Goal: Task Accomplishment & Management: Manage account settings

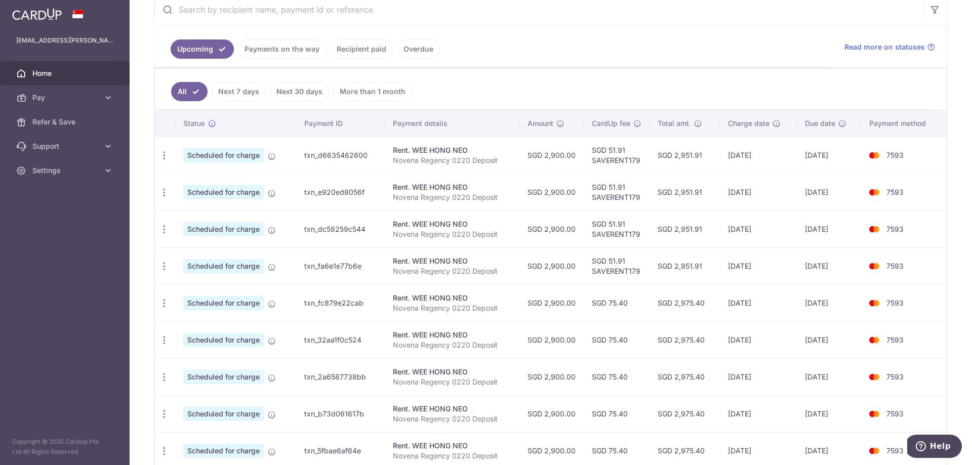
click at [360, 56] on link "Recipient paid" at bounding box center [361, 48] width 63 height 19
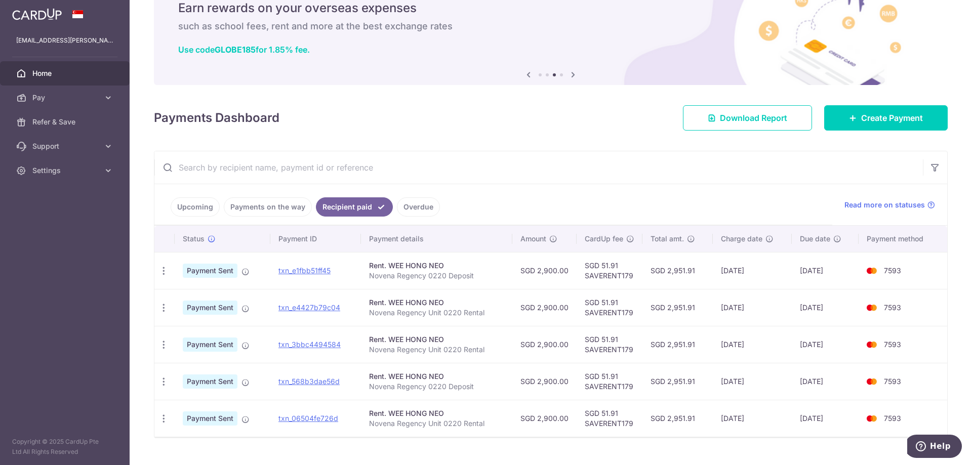
scroll to position [65, 0]
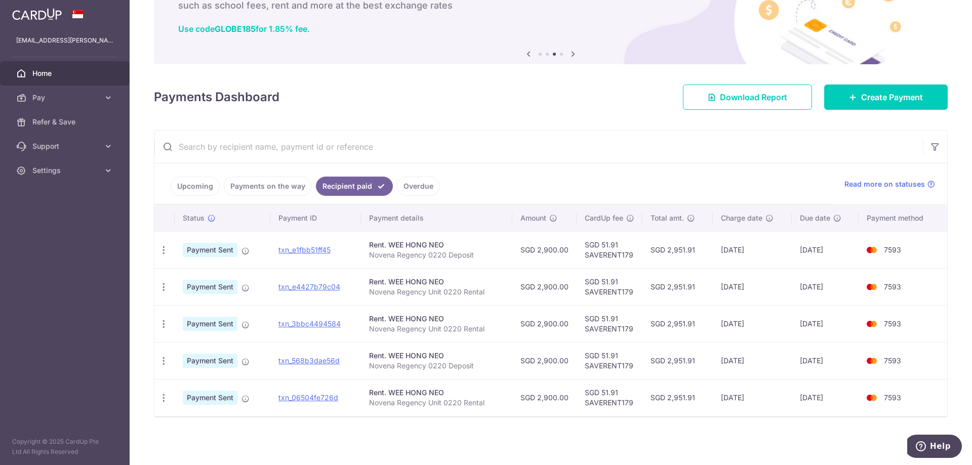
click at [190, 186] on link "Upcoming" at bounding box center [195, 186] width 49 height 19
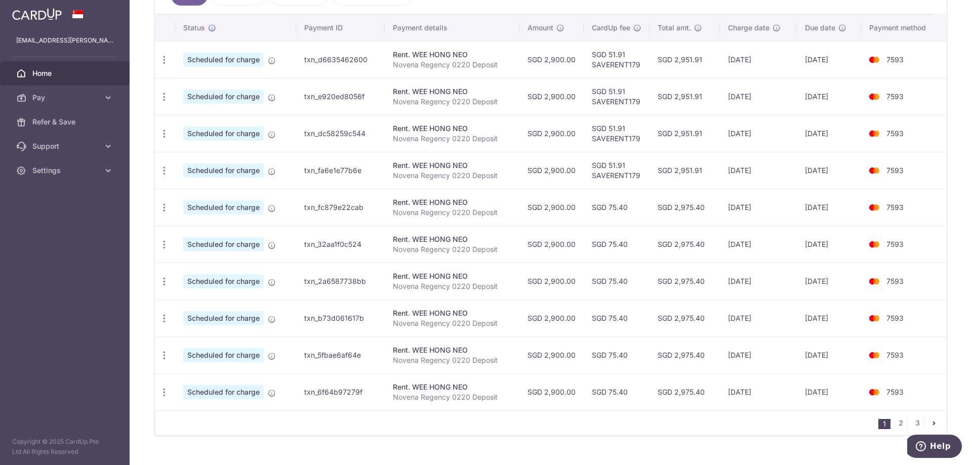
scroll to position [317, 0]
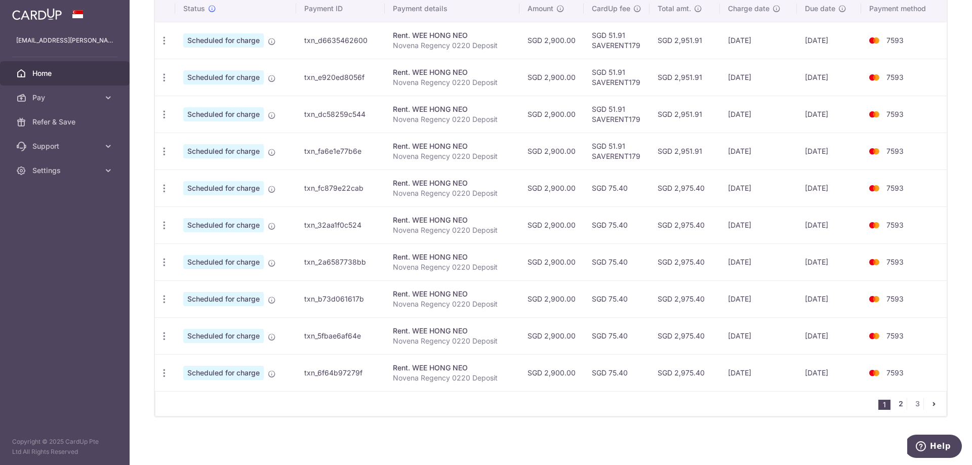
click at [894, 401] on link "2" at bounding box center [900, 404] width 12 height 12
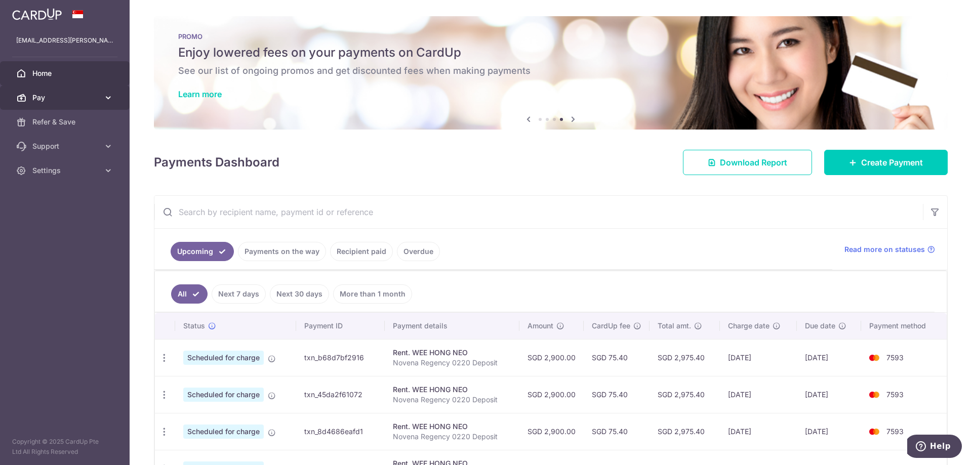
click at [53, 97] on span "Pay" at bounding box center [65, 98] width 67 height 10
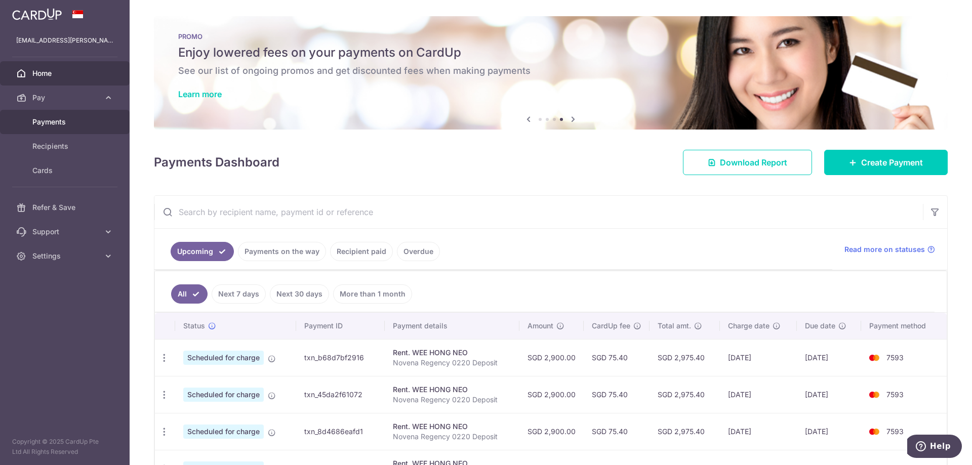
click at [41, 119] on span "Payments" at bounding box center [65, 122] width 67 height 10
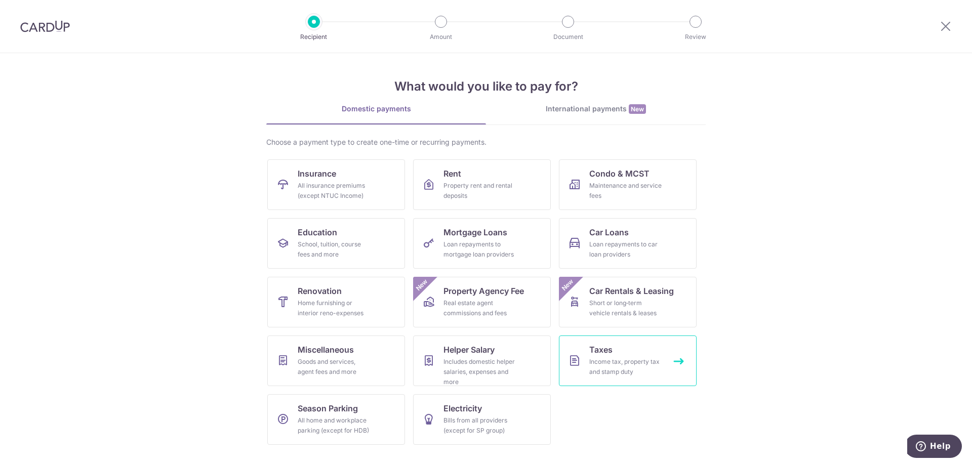
click at [641, 358] on div "Income tax, property tax and stamp duty" at bounding box center [625, 367] width 73 height 20
click at [352, 366] on div "Goods and services, agent fees and more" at bounding box center [334, 367] width 73 height 20
click at [347, 201] on link "Insurance All insurance premiums (except NTUC Income)" at bounding box center [336, 184] width 138 height 51
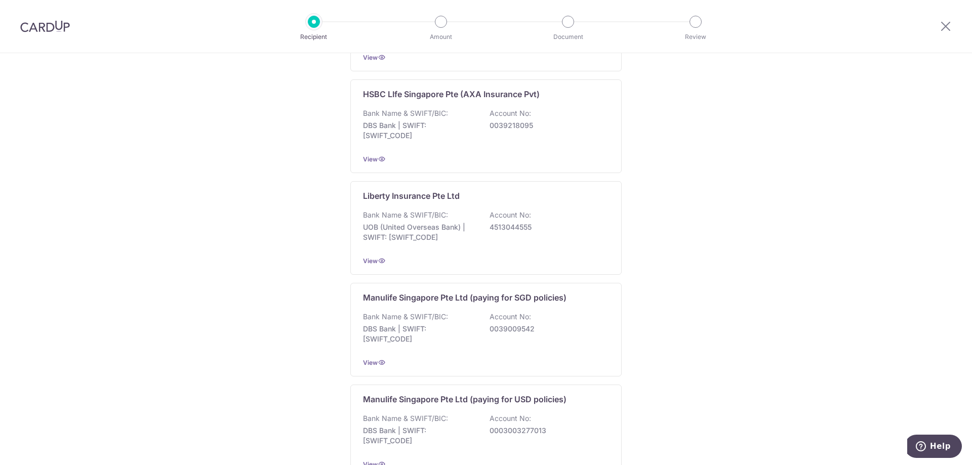
scroll to position [917, 0]
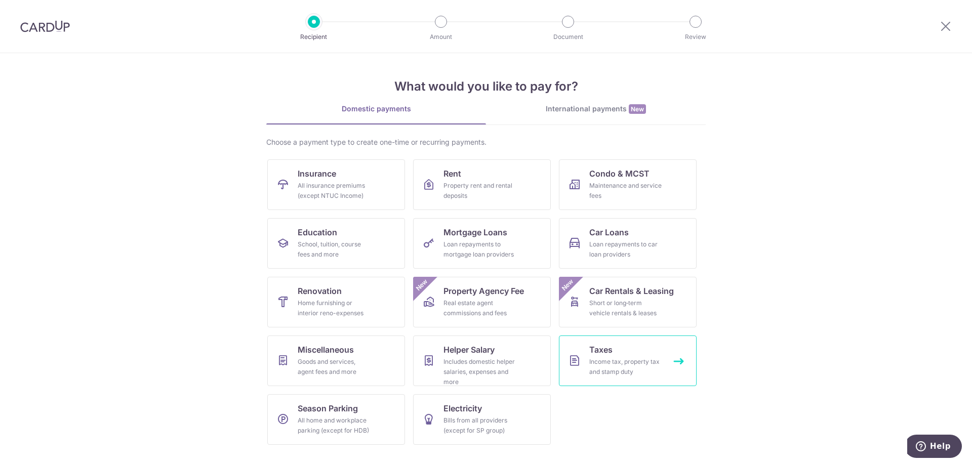
click at [618, 361] on div "Income tax, property tax and stamp duty" at bounding box center [625, 367] width 73 height 20
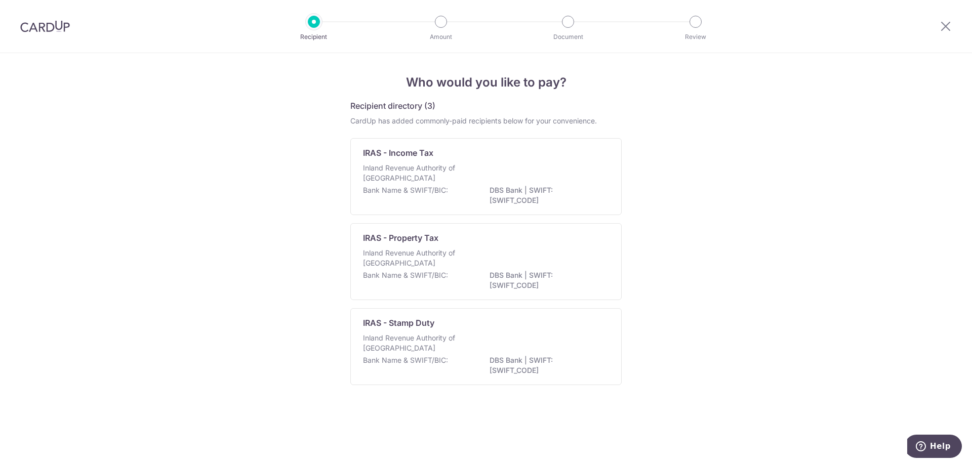
click at [424, 180] on p "Inland Revenue Authority of [GEOGRAPHIC_DATA]" at bounding box center [416, 173] width 107 height 20
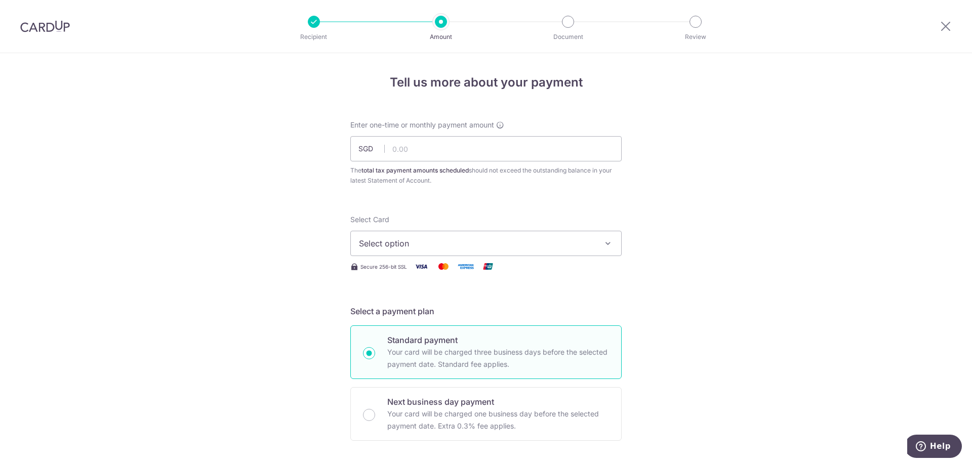
click at [421, 239] on span "Select option" at bounding box center [477, 243] width 236 height 12
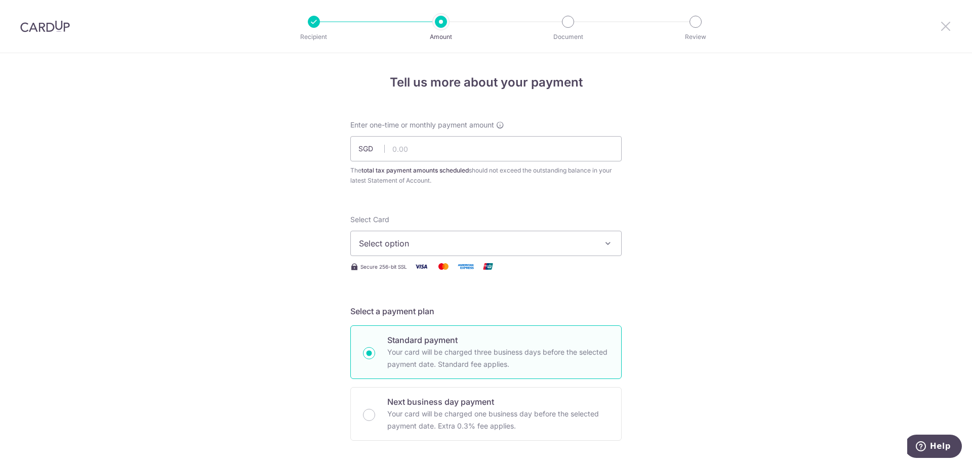
click at [941, 23] on icon at bounding box center [945, 26] width 12 height 13
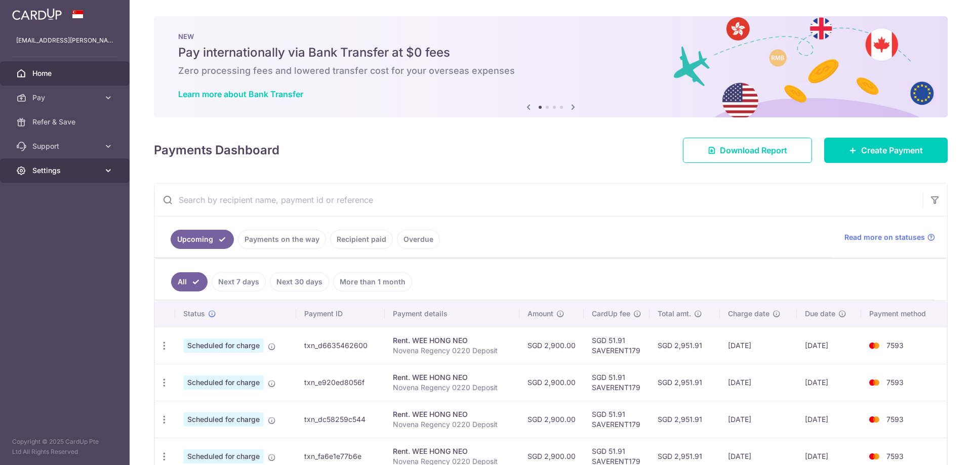
click at [84, 173] on span "Settings" at bounding box center [65, 171] width 67 height 10
click at [53, 193] on span "Account" at bounding box center [65, 195] width 67 height 10
click at [53, 167] on span "Settings" at bounding box center [65, 171] width 67 height 10
click at [43, 196] on span "Account" at bounding box center [65, 195] width 67 height 10
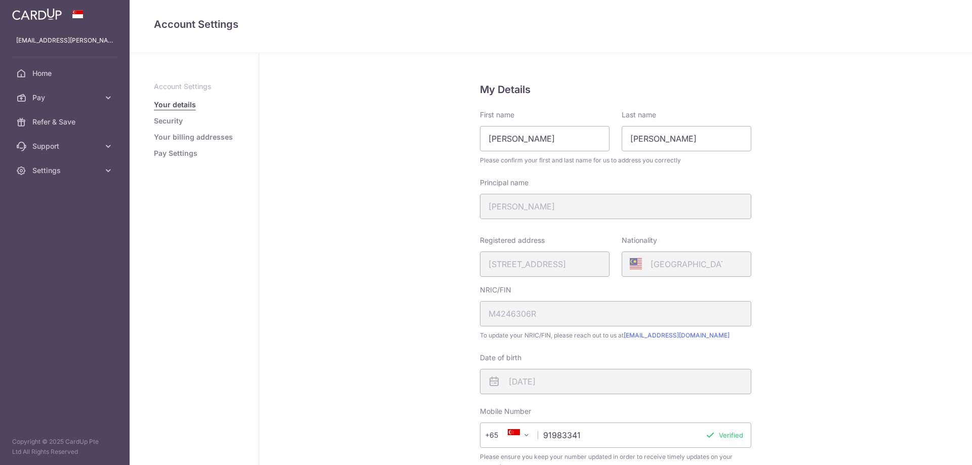
click at [174, 119] on link "Security" at bounding box center [168, 121] width 29 height 10
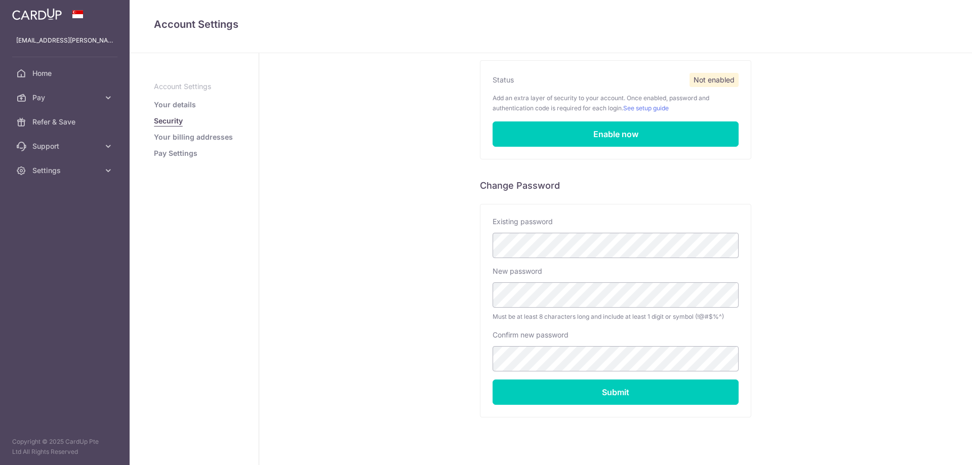
scroll to position [106, 0]
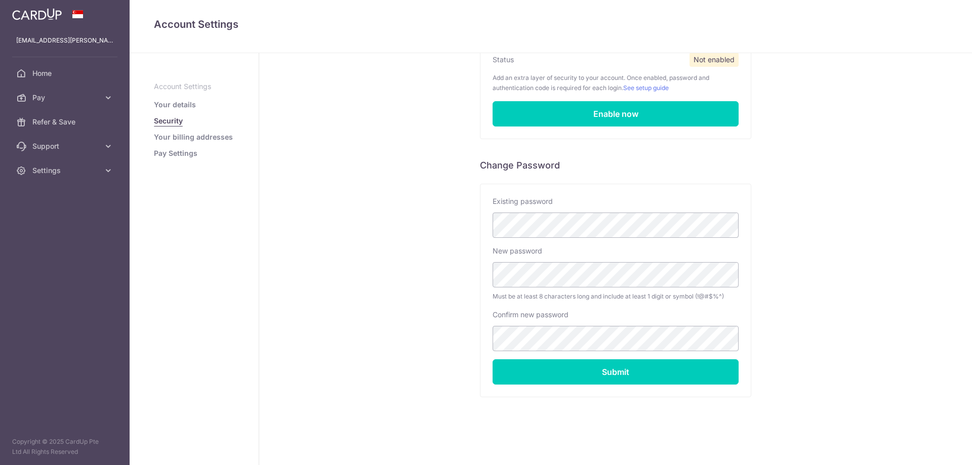
click at [191, 139] on link "Your billing addresses" at bounding box center [193, 137] width 79 height 10
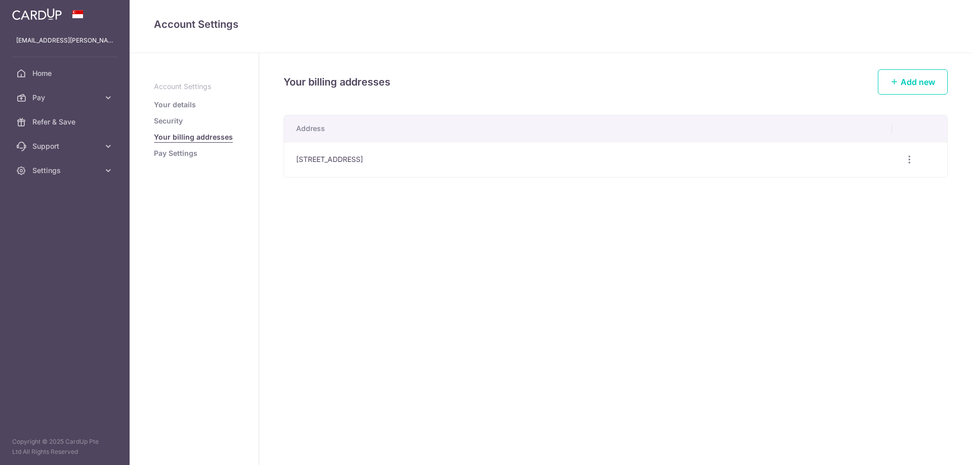
click at [178, 157] on link "Pay Settings" at bounding box center [176, 153] width 44 height 10
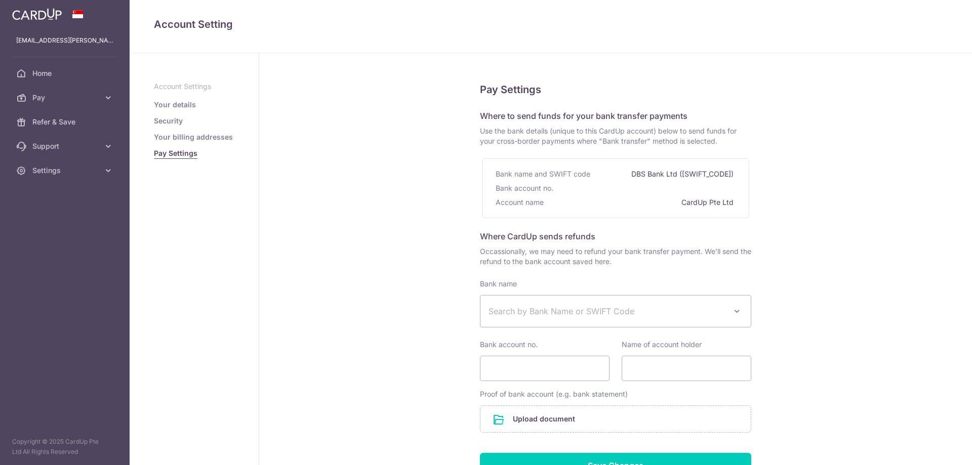
select select
click at [74, 148] on span "Support" at bounding box center [65, 146] width 67 height 10
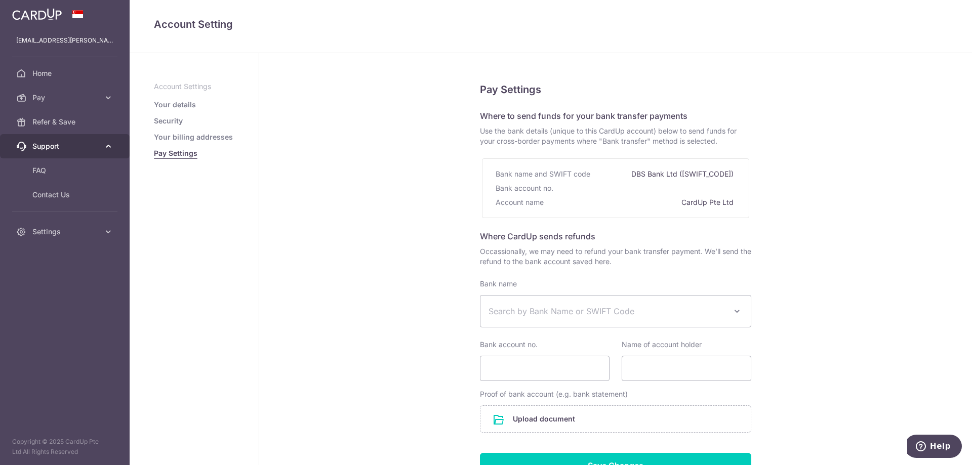
click at [74, 148] on span "Support" at bounding box center [65, 146] width 67 height 10
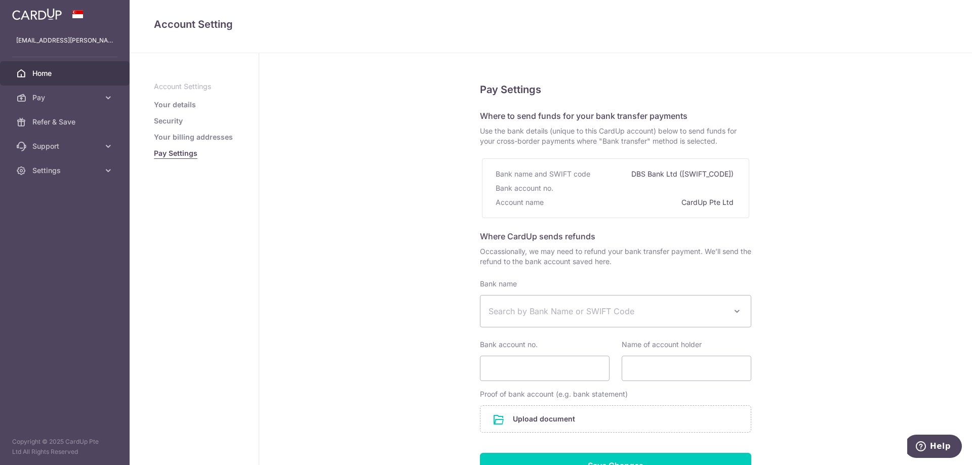
click at [49, 65] on link "Home" at bounding box center [65, 73] width 130 height 24
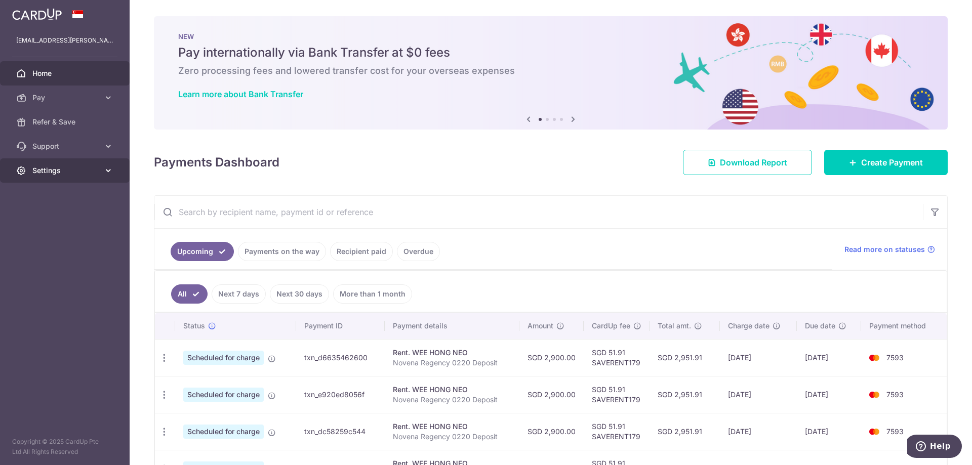
click at [99, 176] on link "Settings" at bounding box center [65, 170] width 130 height 24
click at [71, 136] on link "Support" at bounding box center [65, 146] width 130 height 24
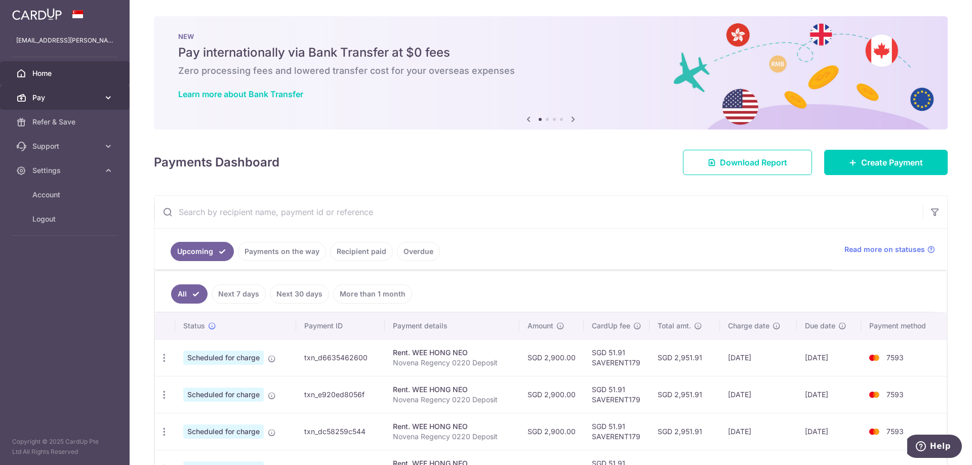
click at [86, 95] on span "Pay" at bounding box center [65, 98] width 67 height 10
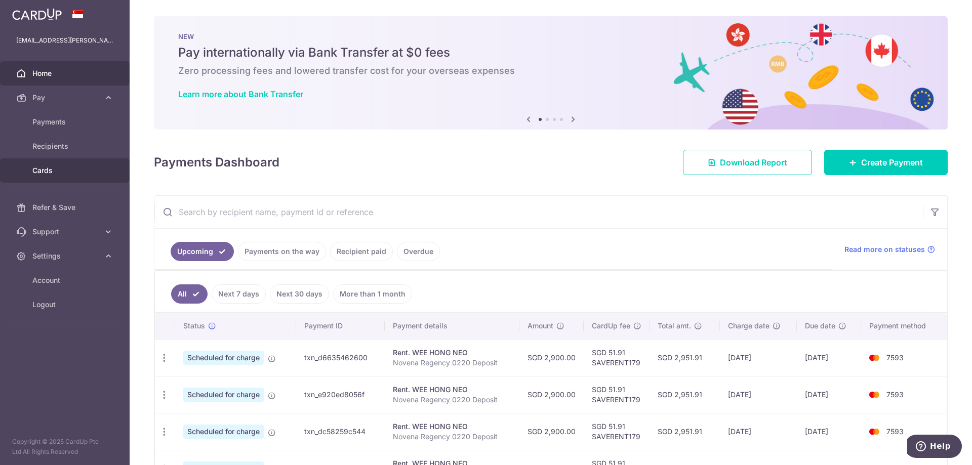
click at [44, 172] on span "Cards" at bounding box center [65, 171] width 67 height 10
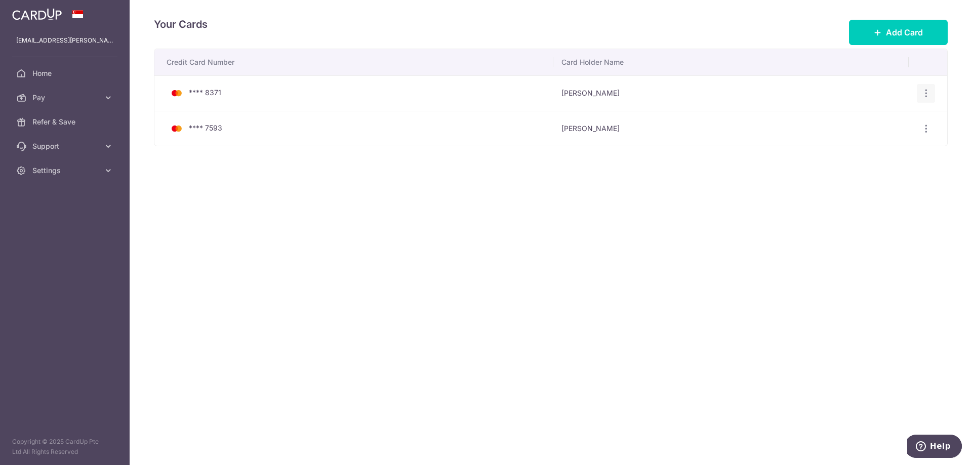
click at [925, 92] on icon "button" at bounding box center [926, 93] width 11 height 11
click at [858, 149] on span "Delete" at bounding box center [891, 146] width 69 height 12
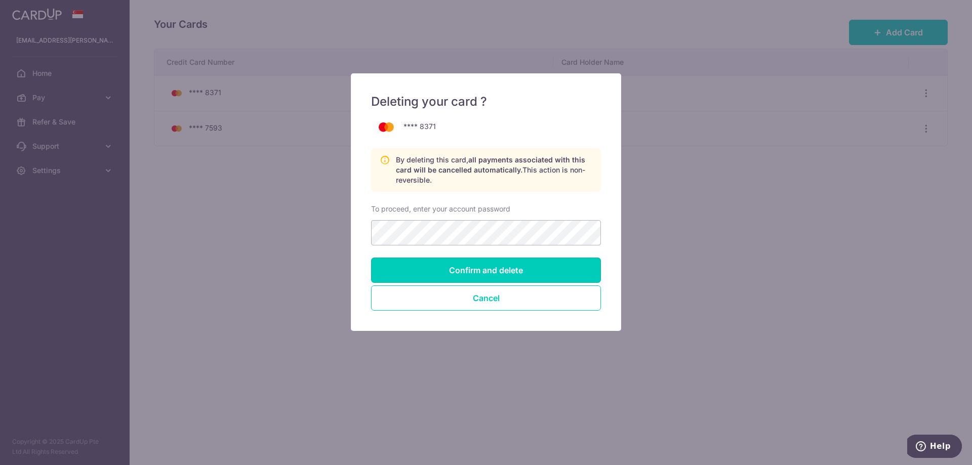
click at [444, 275] on input "Confirm and delete" at bounding box center [486, 270] width 230 height 25
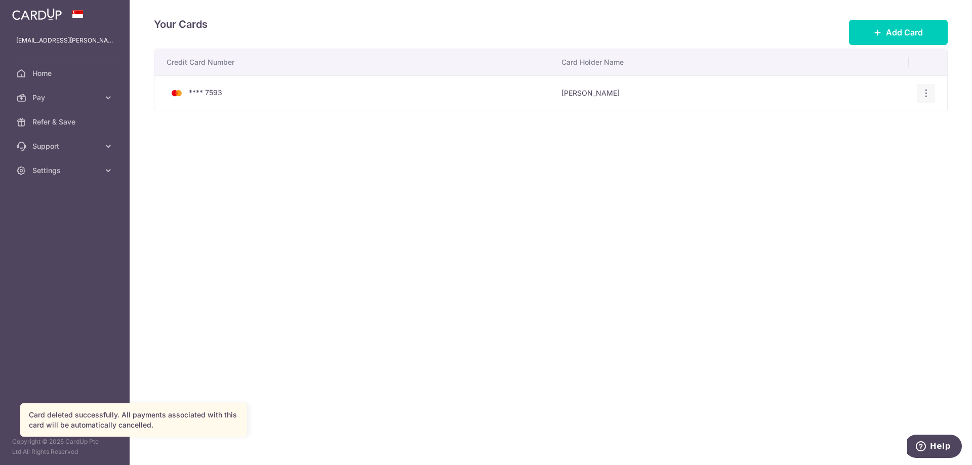
click at [926, 95] on icon "button" at bounding box center [926, 93] width 11 height 11
drag, startPoint x: 486, startPoint y: 214, endPoint x: 226, endPoint y: 181, distance: 262.2
click at [485, 214] on div "Your Cards Add Card Credit Card Number Card Holder Name **** 7593 YI Jet Wong V…" at bounding box center [551, 232] width 842 height 465
click at [35, 69] on span "Home" at bounding box center [65, 73] width 67 height 10
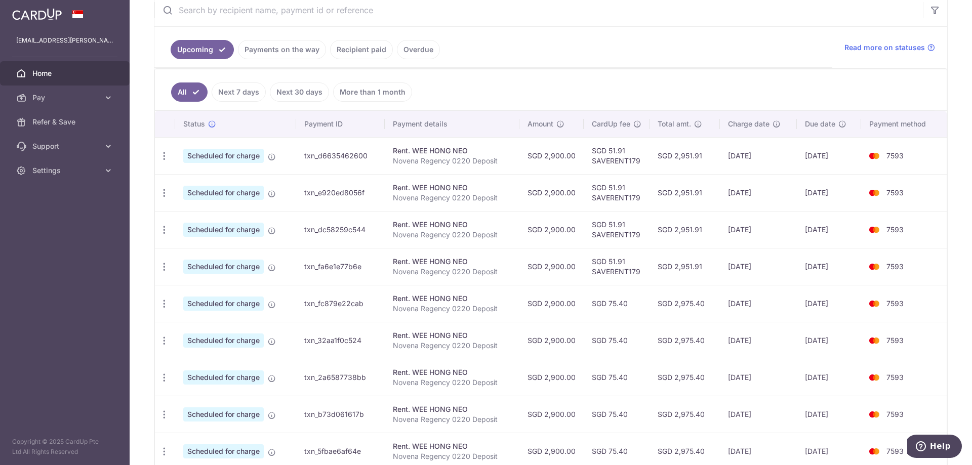
scroll to position [202, 0]
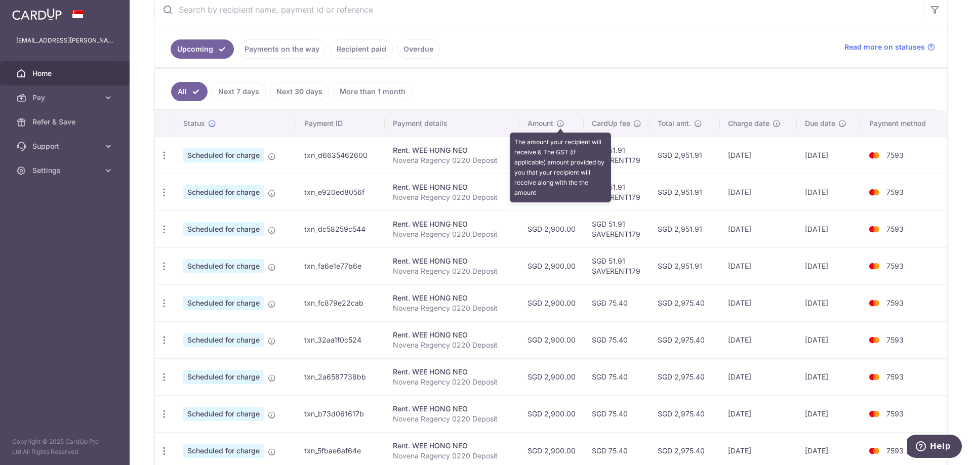
click at [557, 126] on icon at bounding box center [560, 123] width 8 height 8
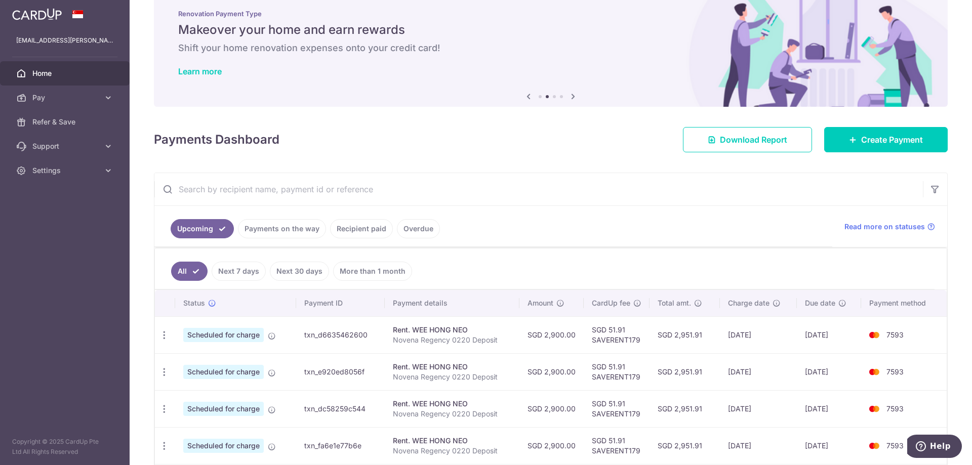
scroll to position [0, 0]
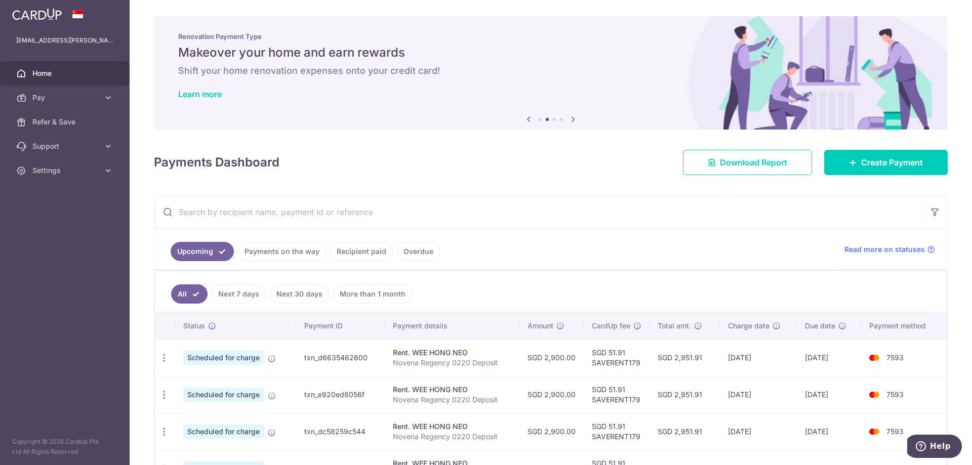
click at [40, 67] on link "Home" at bounding box center [65, 73] width 130 height 24
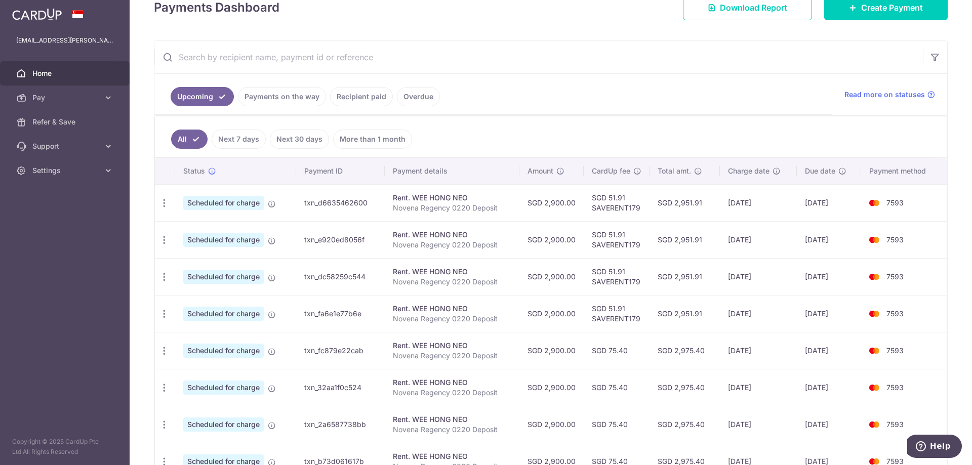
scroll to position [115, 0]
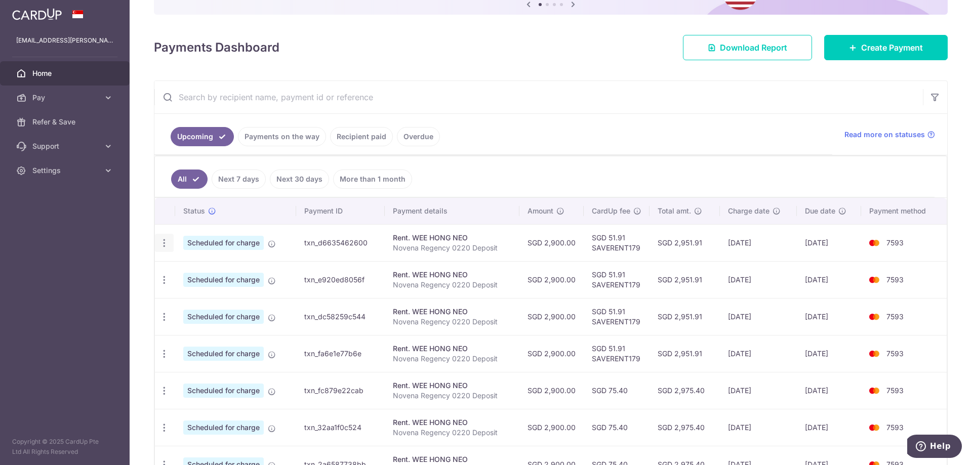
click at [165, 240] on icon "button" at bounding box center [164, 243] width 11 height 11
click at [266, 241] on td "Scheduled for charge" at bounding box center [235, 242] width 121 height 37
click at [33, 17] on img at bounding box center [37, 14] width 50 height 12
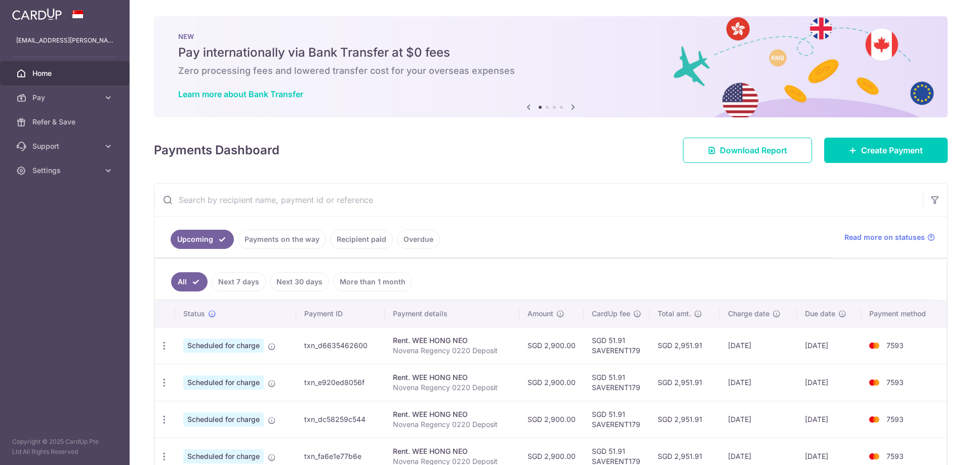
scroll to position [0, 0]
click at [72, 121] on span "Refer & Save" at bounding box center [65, 122] width 67 height 10
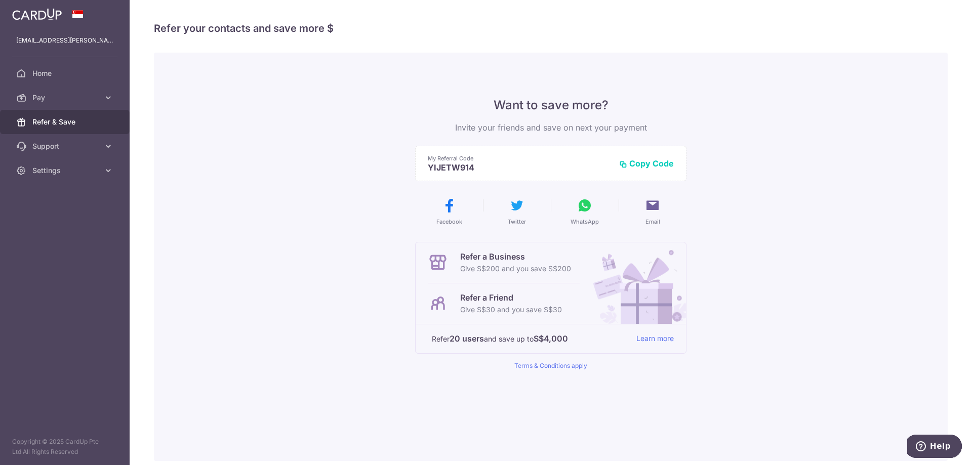
click at [729, 204] on div "Want to save more? Invite your friends and save on next your payment My Referra…" at bounding box center [551, 257] width 794 height 408
